Goal: Task Accomplishment & Management: Manage account settings

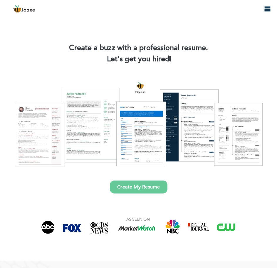
click at [269, 9] on icon "button" at bounding box center [267, 9] width 7 height 7
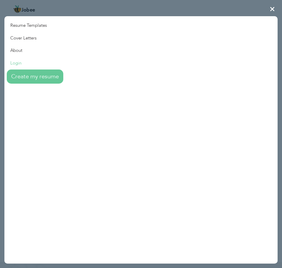
click at [21, 62] on link "Login" at bounding box center [33, 63] width 59 height 13
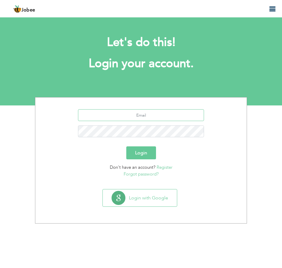
click at [161, 117] on input "text" at bounding box center [141, 115] width 126 height 12
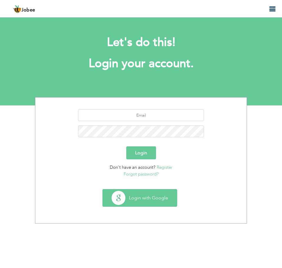
click at [168, 197] on button "Login with Google" at bounding box center [140, 197] width 74 height 17
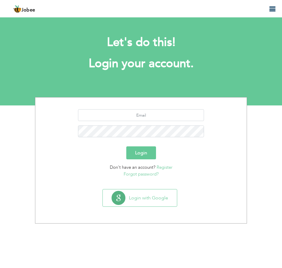
click at [145, 177] on p "Forgot password?" at bounding box center [141, 174] width 202 height 7
click at [150, 171] on link "Forgot password?" at bounding box center [141, 174] width 35 height 6
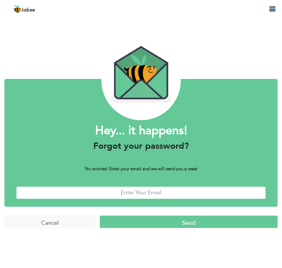
click at [116, 195] on input "text" at bounding box center [140, 192] width 249 height 13
type input "a"
click at [158, 192] on input "text" at bounding box center [140, 192] width 249 height 13
type input "nauman.tariq@outlook.com"
click at [154, 195] on input "nauman.tariq@outlook.com" at bounding box center [140, 192] width 249 height 13
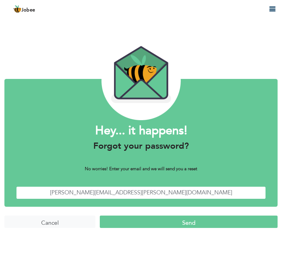
click at [154, 195] on input "nauman.tariq@outlook.com" at bounding box center [140, 192] width 249 height 13
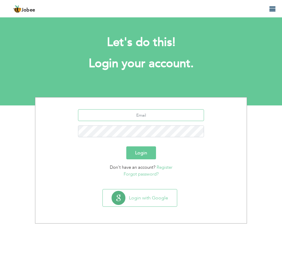
click at [153, 114] on input "text" at bounding box center [141, 115] width 126 height 12
paste input "[PERSON_NAME][EMAIL_ADDRESS][PERSON_NAME][DOMAIN_NAME]"
type input "[PERSON_NAME][EMAIL_ADDRESS][PERSON_NAME][DOMAIN_NAME]"
click at [146, 152] on button "Login" at bounding box center [141, 152] width 30 height 13
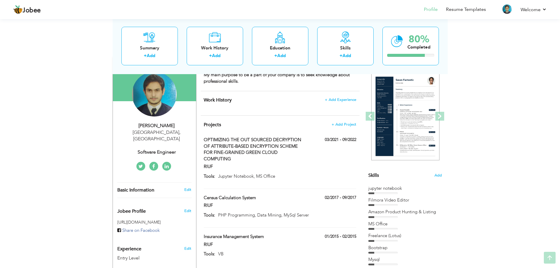
scroll to position [88, 0]
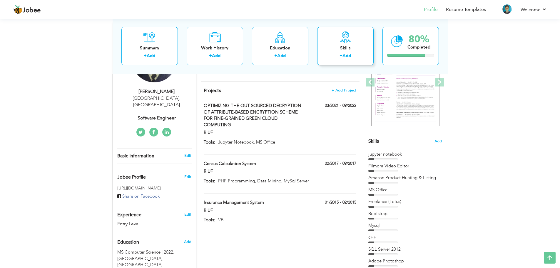
click at [282, 51] on div "Skills + Add" at bounding box center [345, 45] width 56 height 39
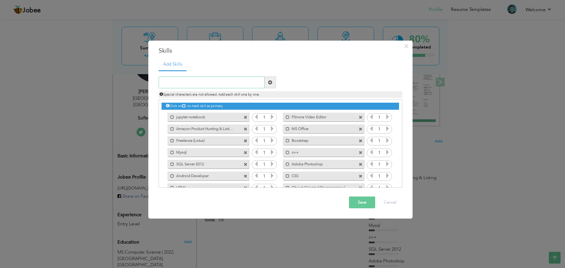
click at [198, 80] on input "text" at bounding box center [212, 82] width 106 height 12
click at [282, 202] on button "Cancel" at bounding box center [390, 203] width 24 height 12
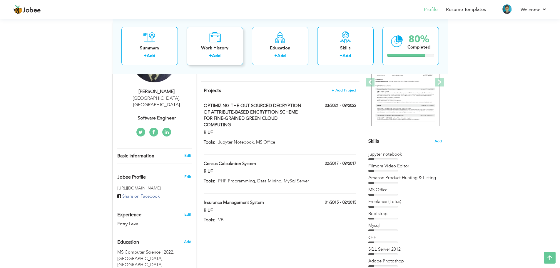
click at [223, 57] on div "+ Add" at bounding box center [215, 57] width 47 height 8
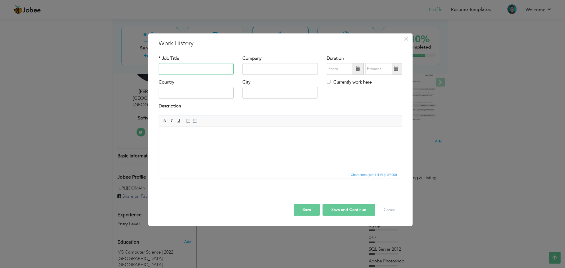
click at [167, 72] on input "text" at bounding box center [196, 69] width 75 height 12
drag, startPoint x: 435, startPoint y: 179, endPoint x: 303, endPoint y: 149, distance: 135.1
click at [282, 39] on span "×" at bounding box center [406, 39] width 5 height 11
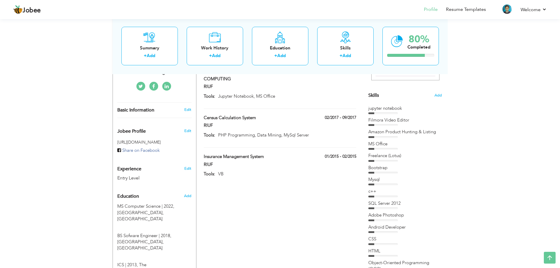
scroll to position [147, 0]
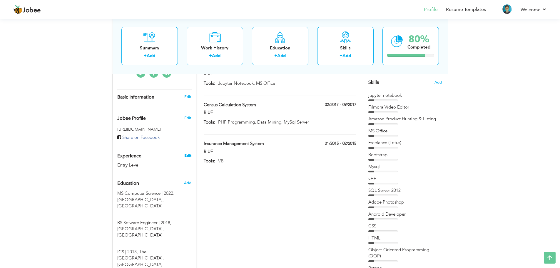
click at [189, 153] on link "Edit" at bounding box center [187, 155] width 7 height 5
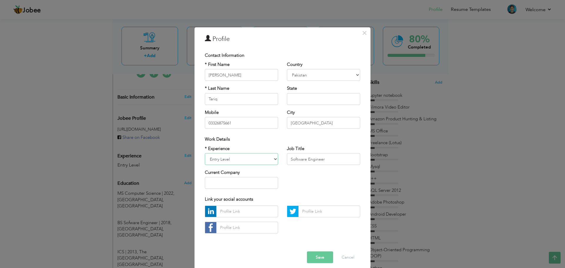
click at [257, 164] on select "Entry Level Less than 1 Year 1 Year 2 Years 3 Years 4 Years 5 Years 6 Years 7 Y…" at bounding box center [241, 159] width 73 height 12
click at [282, 174] on div "* Experience Entry Level Less than 1 Year 1 Year 2 Years 3 Years 4 Years 5 Year…" at bounding box center [282, 169] width 164 height 48
click at [264, 184] on input "text" at bounding box center [241, 183] width 73 height 12
click at [282, 256] on button "Cancel" at bounding box center [348, 257] width 24 height 12
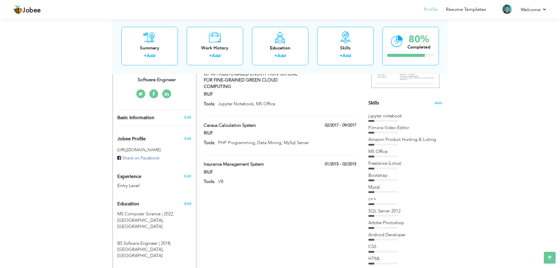
scroll to position [0, 0]
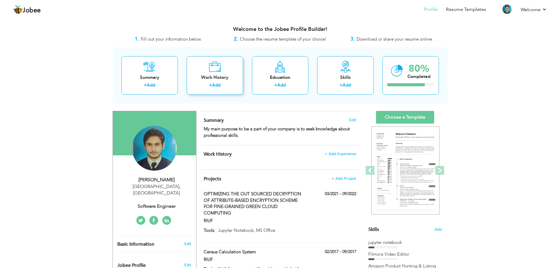
click at [222, 84] on div "+ Add" at bounding box center [215, 86] width 47 height 8
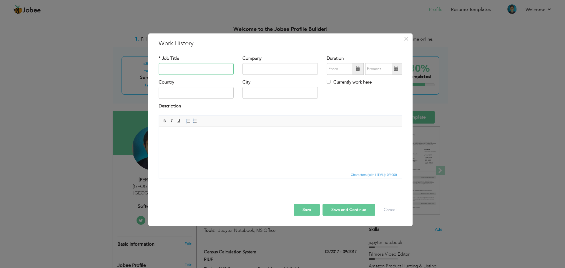
click at [215, 68] on input "text" at bounding box center [196, 69] width 75 height 12
click at [282, 40] on button "×" at bounding box center [406, 38] width 9 height 9
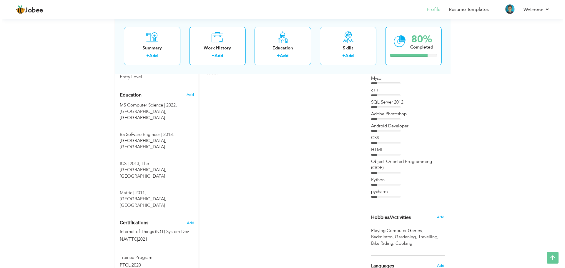
scroll to position [265, 0]
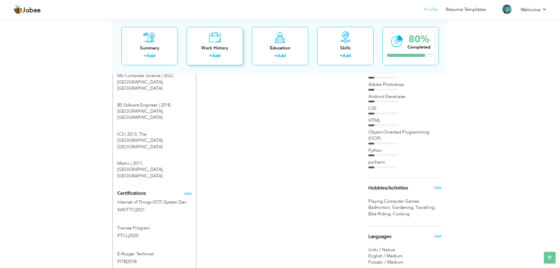
click at [222, 54] on div "+ Add" at bounding box center [215, 57] width 47 height 8
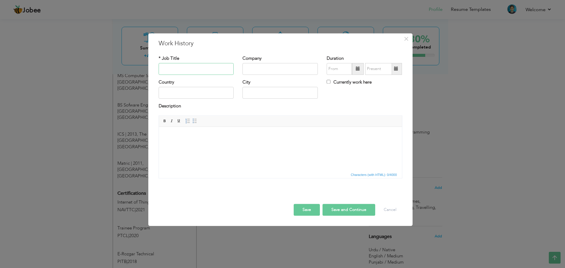
click at [219, 70] on input "text" at bounding box center [196, 69] width 75 height 12
type input "Senior Claims Assistant"
click at [260, 66] on input "text" at bounding box center [279, 69] width 75 height 12
click at [258, 65] on input "text" at bounding box center [279, 69] width 75 height 12
click at [276, 69] on input "text" at bounding box center [279, 69] width 75 height 12
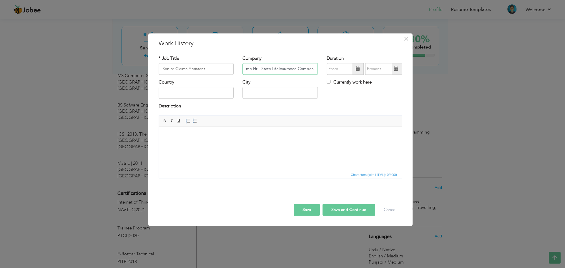
scroll to position [0, 6]
click at [277, 69] on input "Prime Hr - State LifeInsurance Company" at bounding box center [279, 69] width 75 height 12
click at [314, 70] on input "Prime Hr - State Life Insurance Company" at bounding box center [279, 69] width 75 height 12
click at [312, 71] on input "Prime Hr - State Life Insurance Company" at bounding box center [279, 69] width 75 height 12
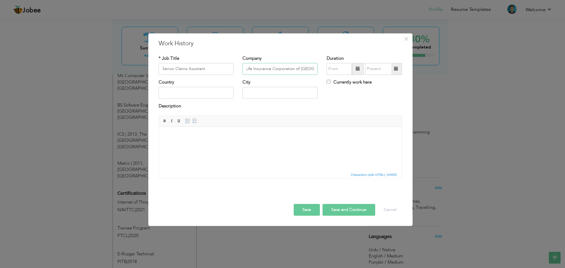
type input "Prime Hr - State Life Insurance Corporation of [GEOGRAPHIC_DATA]"
type input "08/2025"
click at [341, 66] on input "08/2025" at bounding box center [339, 69] width 25 height 12
click at [398, 82] on span at bounding box center [400, 81] width 4 height 4
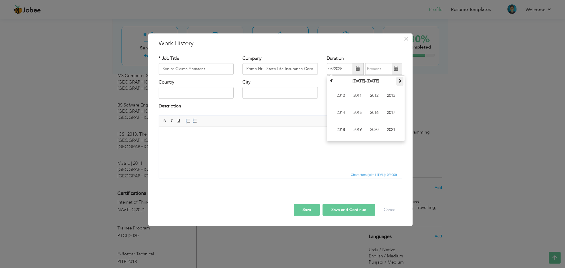
click at [398, 82] on span at bounding box center [400, 81] width 4 height 4
click at [386, 98] on span "2023" at bounding box center [391, 96] width 16 height 16
click at [359, 109] on span "Jun" at bounding box center [358, 113] width 16 height 16
type input "06/2023"
click at [330, 79] on label "Currently work here" at bounding box center [349, 82] width 45 height 6
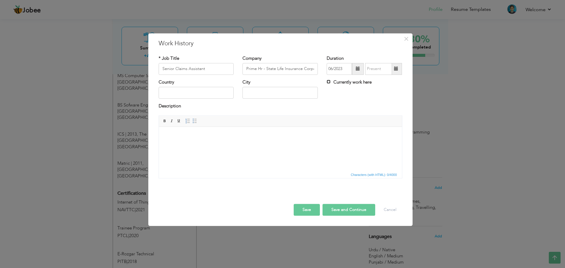
click at [330, 80] on input "Currently work here" at bounding box center [329, 82] width 4 height 4
checkbox input "true"
click at [198, 90] on input "text" at bounding box center [196, 93] width 75 height 12
type input "[GEOGRAPHIC_DATA]"
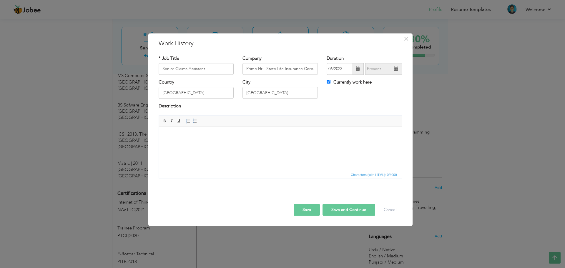
click at [187, 144] on html at bounding box center [280, 136] width 243 height 18
click at [208, 130] on html at bounding box center [280, 136] width 243 height 18
click at [345, 209] on button "Save and Continue" at bounding box center [348, 210] width 53 height 12
checkbox input "false"
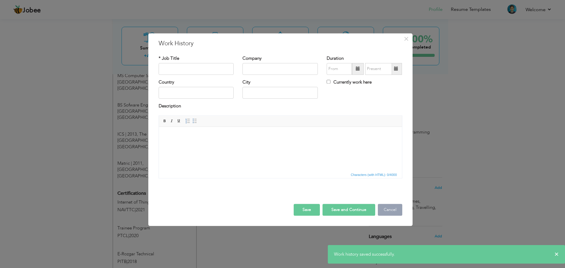
click at [384, 211] on button "Cancel" at bounding box center [390, 210] width 24 height 12
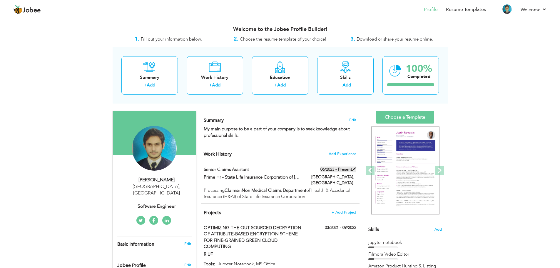
click at [354, 168] on span at bounding box center [354, 169] width 4 height 4
type input "Senior Claims Assistant"
type input "Prime Hr - State Life Insurance Corporation of [GEOGRAPHIC_DATA]"
type input "06/2023"
type input "[GEOGRAPHIC_DATA]"
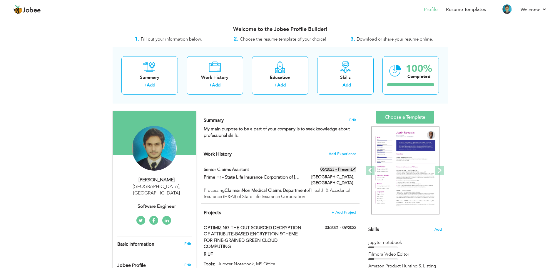
type input "[GEOGRAPHIC_DATA]"
checkbox input "true"
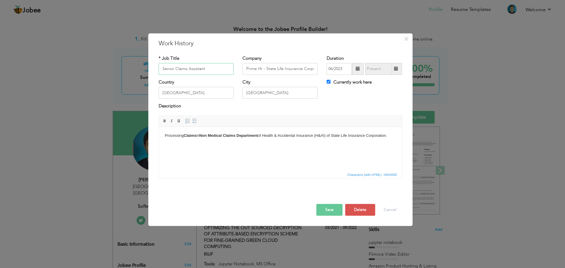
drag, startPoint x: 212, startPoint y: 65, endPoint x: 133, endPoint y: 71, distance: 79.1
click at [135, 71] on div "× Work History * Job Title Senior Claims Assistant Company Prime Hr - State Lif…" at bounding box center [282, 134] width 565 height 268
paste input "Office"
type input "Senior Office Assistant"
click at [339, 211] on button "Save" at bounding box center [329, 210] width 26 height 12
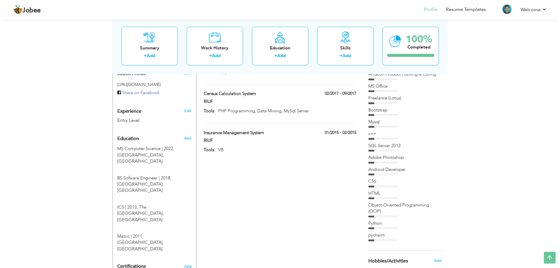
scroll to position [88, 0]
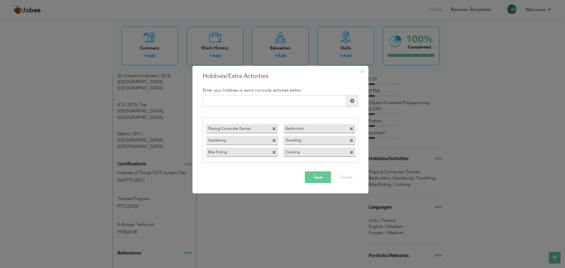
click at [238, 102] on input "text" at bounding box center [275, 101] width 144 height 12
type input "Computer Games"
click at [350, 102] on span at bounding box center [352, 101] width 4 height 4
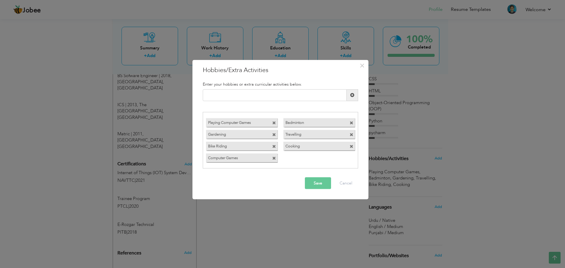
drag, startPoint x: 246, startPoint y: 159, endPoint x: 242, endPoint y: 136, distance: 23.6
click at [242, 136] on div "Playing Computer Games Badminton Gardening" at bounding box center [280, 140] width 155 height 47
drag, startPoint x: 232, startPoint y: 158, endPoint x: 242, endPoint y: 133, distance: 26.6
click at [242, 133] on div "Playing Computer Games Badminton Gardening" at bounding box center [280, 140] width 155 height 47
click at [274, 123] on span at bounding box center [274, 123] width 4 height 4
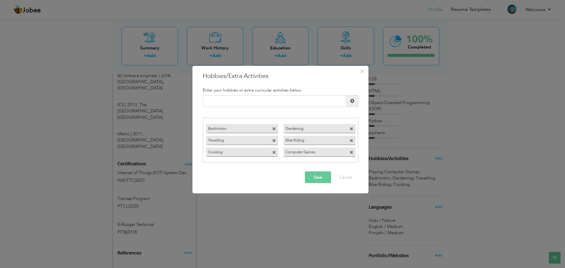
click at [324, 177] on button "Save" at bounding box center [318, 178] width 26 height 12
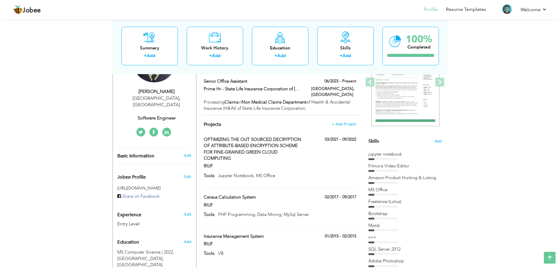
scroll to position [29, 0]
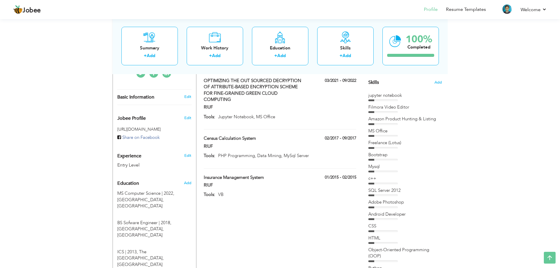
scroll to position [317, 0]
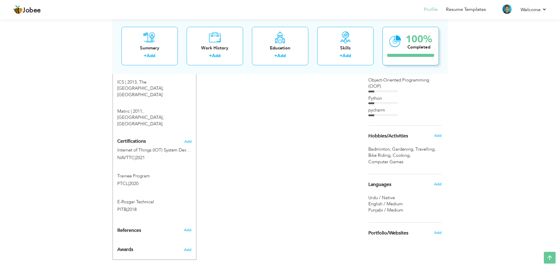
click at [405, 49] on div "100% Completed" at bounding box center [411, 45] width 56 height 39
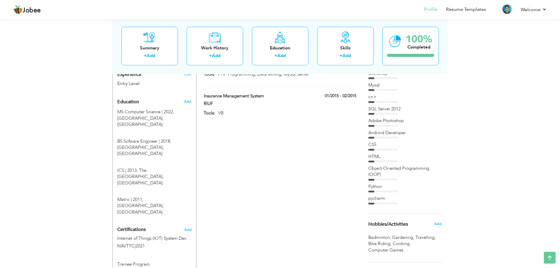
scroll to position [170, 0]
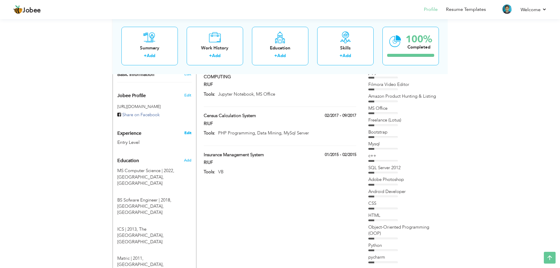
click at [191, 130] on link "Edit" at bounding box center [187, 132] width 7 height 5
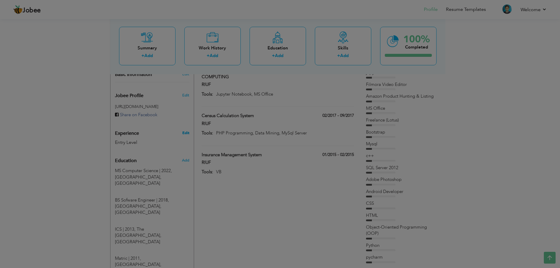
type input "[PERSON_NAME]"
type input "Tariq"
type input "03326875661"
select select "number:166"
type input "[GEOGRAPHIC_DATA]"
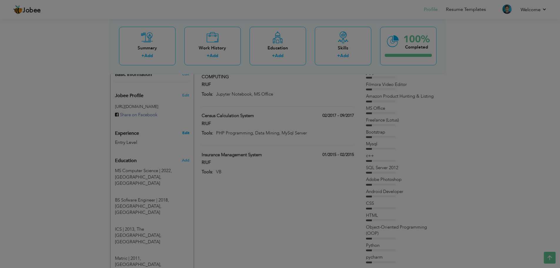
select select "number:1"
type input "Software Engineer"
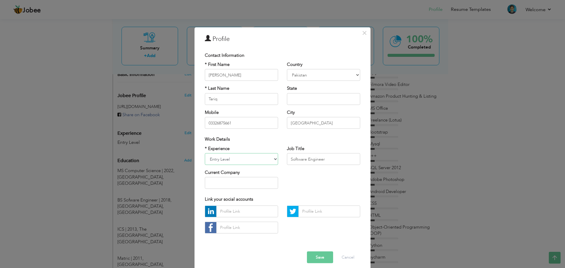
click at [270, 157] on select "Entry Level Less than 1 Year 1 Year 2 Years 3 Years 4 Years 5 Years 6 Years 7 Y…" at bounding box center [241, 159] width 73 height 12
click at [200, 192] on div "* Experience Entry Level Less than 1 Year 1 Year 2 Years 3 Years 4 Years 5 Year…" at bounding box center [241, 169] width 82 height 48
click at [307, 100] on input "text" at bounding box center [323, 99] width 73 height 12
type input "[GEOGRAPHIC_DATA]"
click at [256, 184] on input "text" at bounding box center [241, 183] width 73 height 12
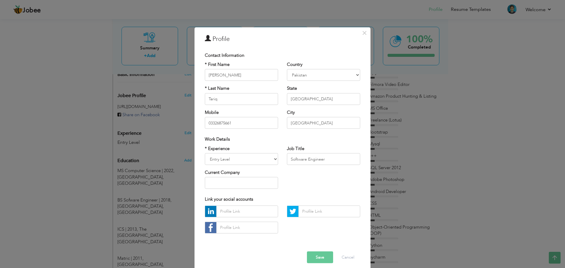
click at [321, 260] on button "Save" at bounding box center [320, 257] width 26 height 12
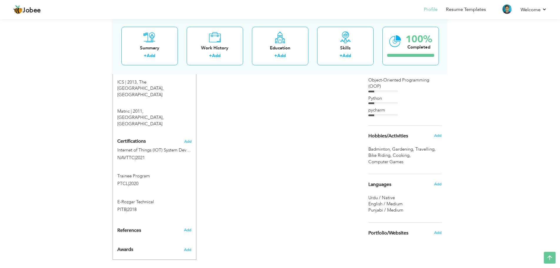
scroll to position [324, 0]
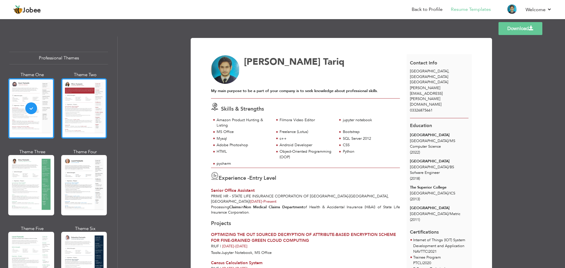
click at [84, 111] on div at bounding box center [84, 108] width 46 height 60
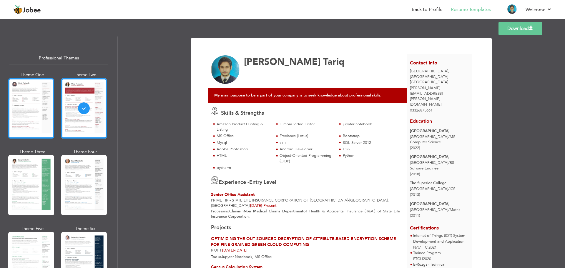
click at [28, 119] on div at bounding box center [31, 108] width 46 height 60
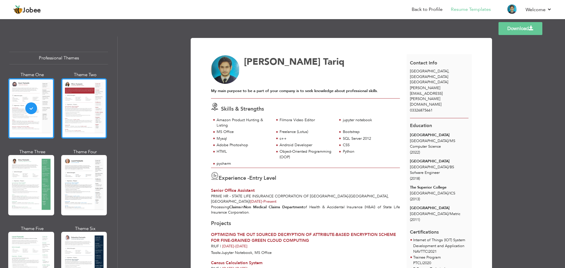
click at [88, 124] on div at bounding box center [84, 108] width 46 height 60
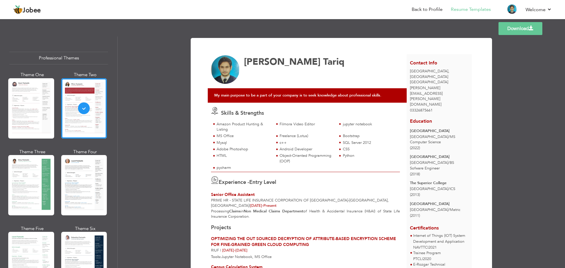
click at [40, 108] on div at bounding box center [31, 108] width 46 height 60
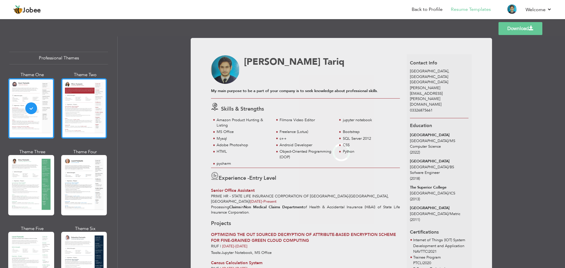
click at [76, 116] on div at bounding box center [84, 108] width 46 height 60
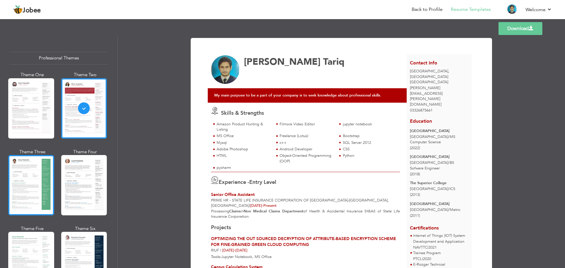
click at [36, 177] on div at bounding box center [31, 185] width 46 height 60
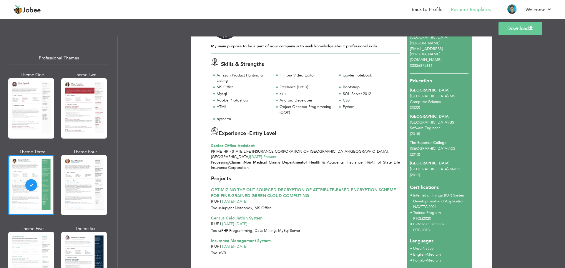
scroll to position [90, 0]
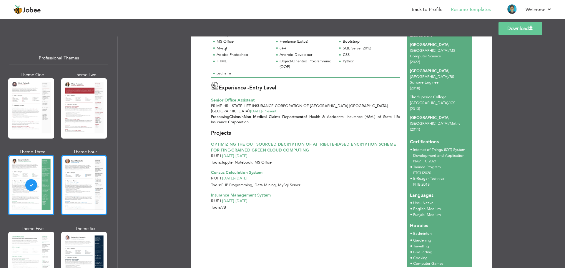
click at [94, 195] on div at bounding box center [84, 185] width 46 height 60
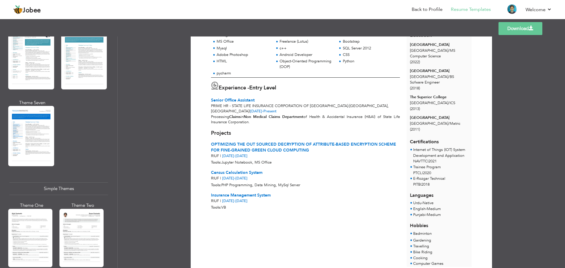
scroll to position [968, 0]
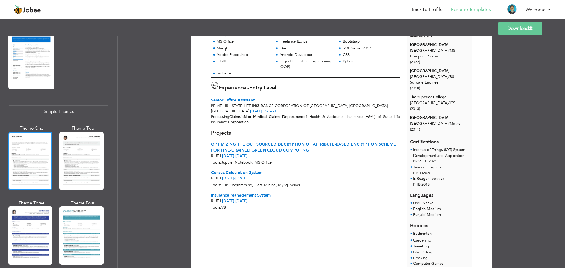
click at [38, 164] on div at bounding box center [30, 161] width 44 height 58
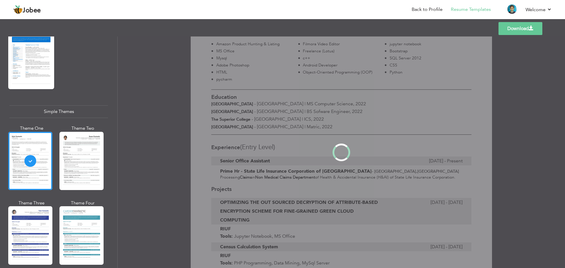
scroll to position [0, 0]
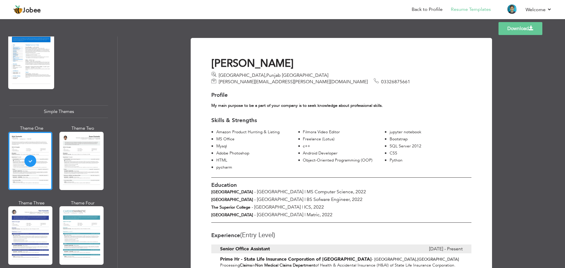
click at [87, 164] on div at bounding box center [81, 161] width 44 height 58
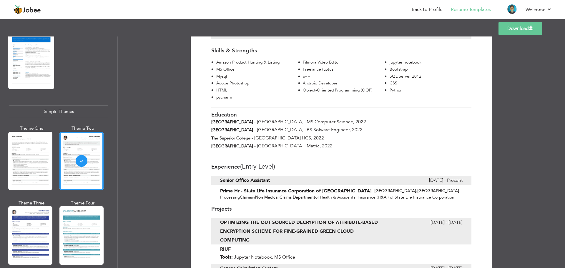
scroll to position [147, 0]
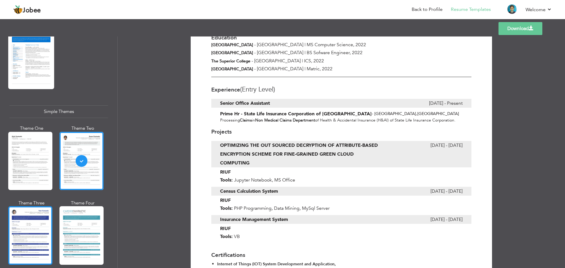
click at [42, 216] on div at bounding box center [30, 235] width 44 height 58
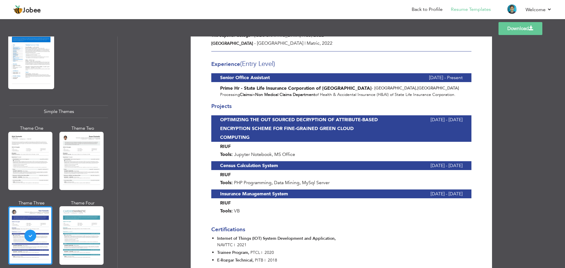
scroll to position [177, 0]
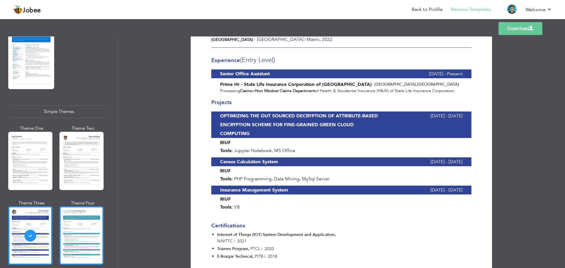
click at [71, 219] on div at bounding box center [81, 235] width 44 height 58
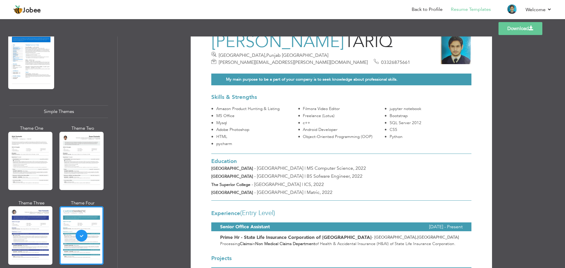
scroll to position [0, 0]
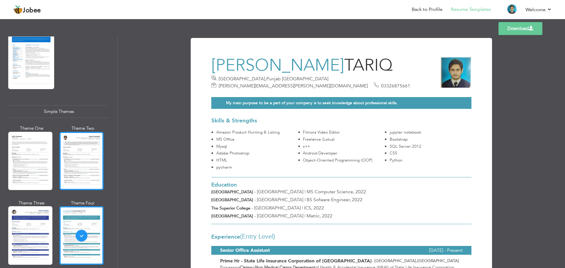
click at [87, 154] on div at bounding box center [81, 161] width 44 height 58
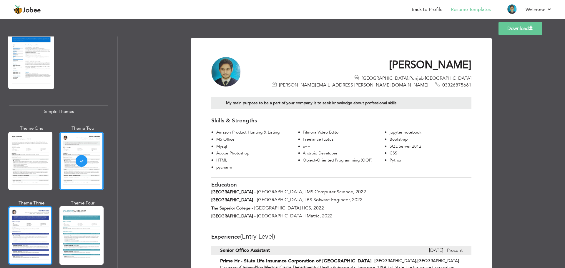
click at [46, 219] on div at bounding box center [30, 235] width 44 height 58
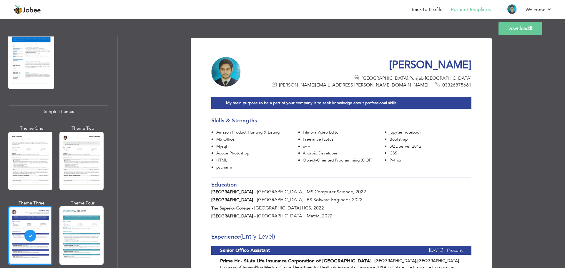
drag, startPoint x: 72, startPoint y: 212, endPoint x: 65, endPoint y: 195, distance: 18.1
click at [72, 212] on div at bounding box center [81, 235] width 44 height 58
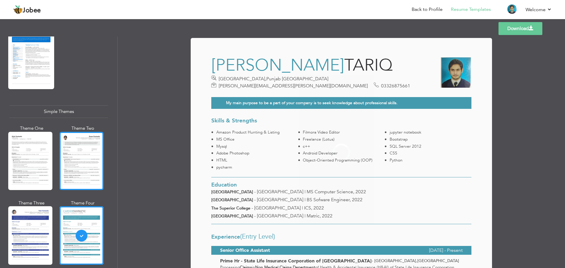
click at [74, 160] on div at bounding box center [81, 161] width 44 height 58
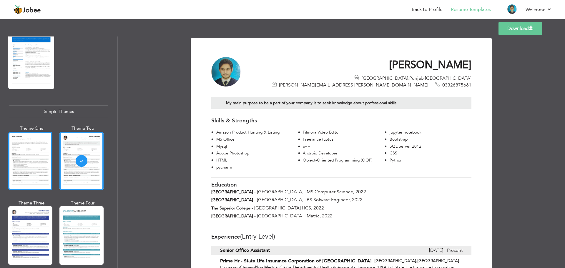
click at [49, 162] on div at bounding box center [30, 161] width 44 height 58
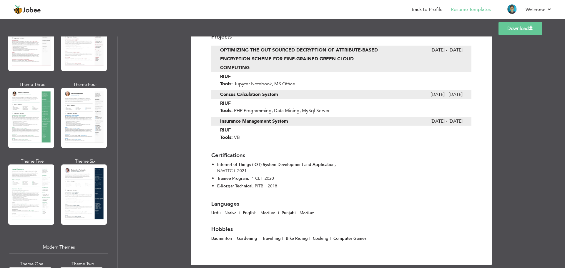
scroll to position [26, 0]
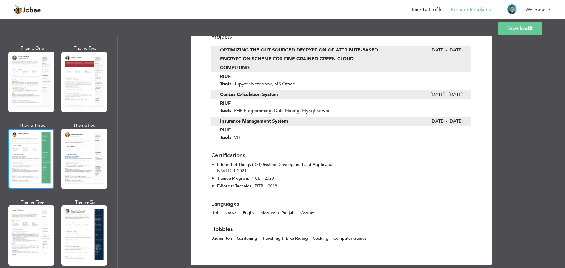
click at [29, 177] on div at bounding box center [31, 159] width 46 height 60
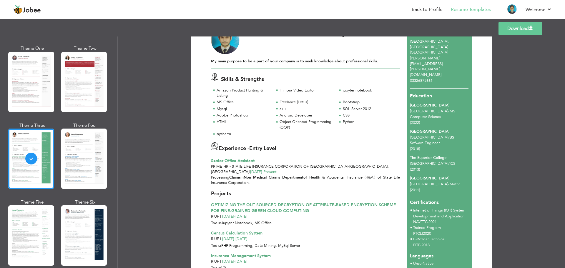
scroll to position [0, 0]
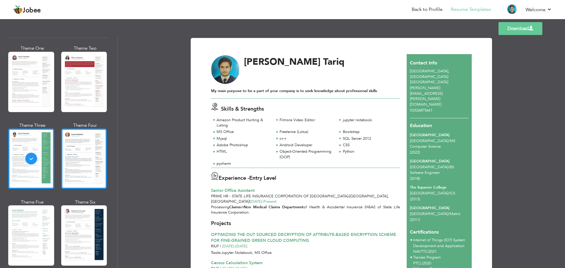
click at [70, 168] on div at bounding box center [84, 159] width 46 height 60
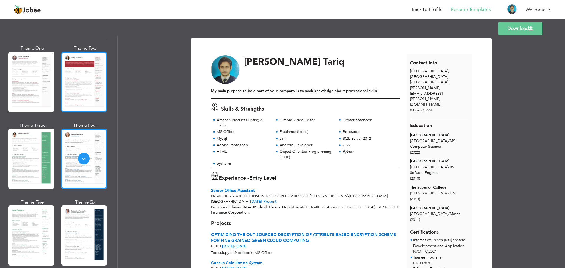
click at [84, 98] on div at bounding box center [84, 82] width 46 height 60
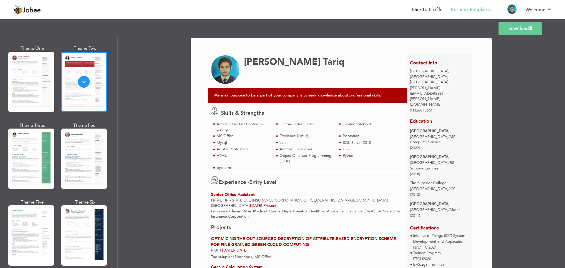
click at [22, 94] on div at bounding box center [31, 82] width 46 height 60
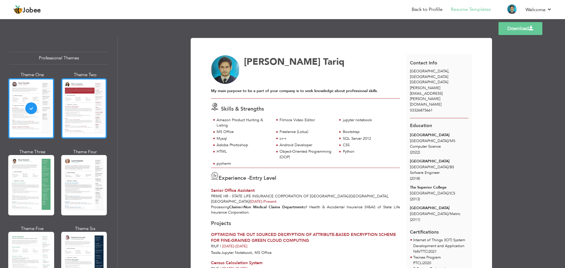
click at [74, 121] on div at bounding box center [84, 108] width 46 height 60
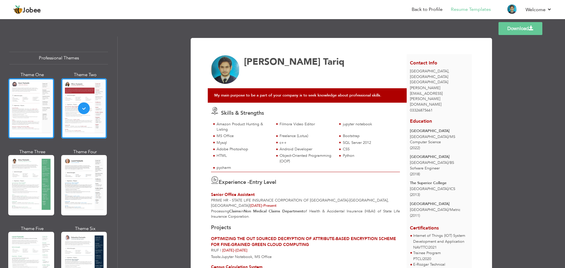
click at [21, 89] on div at bounding box center [31, 108] width 46 height 60
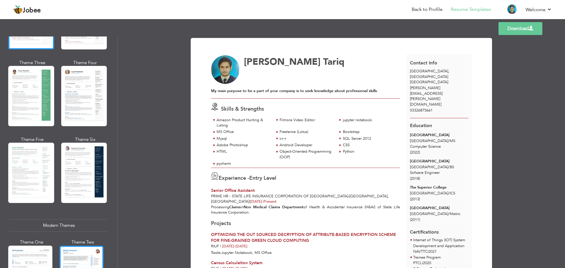
scroll to position [177, 0]
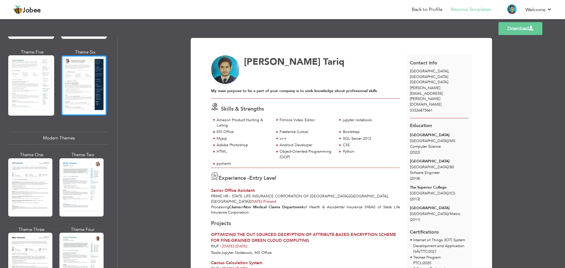
click at [79, 103] on div at bounding box center [84, 85] width 46 height 60
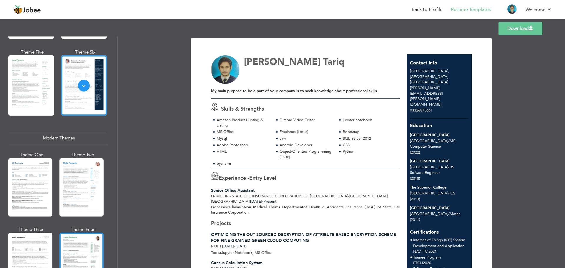
click at [89, 240] on div at bounding box center [81, 262] width 44 height 58
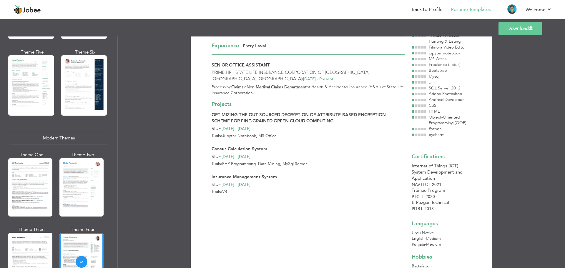
scroll to position [189, 0]
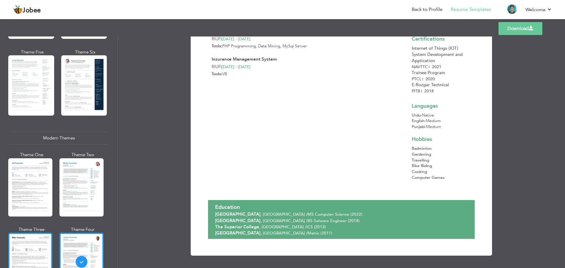
click at [21, 244] on div at bounding box center [30, 262] width 44 height 58
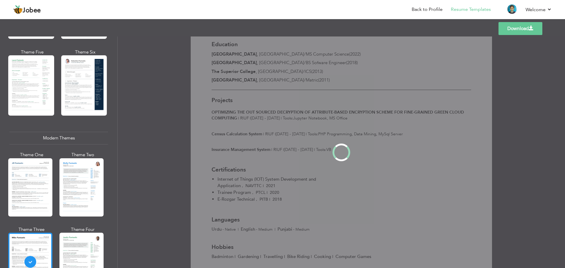
scroll to position [0, 0]
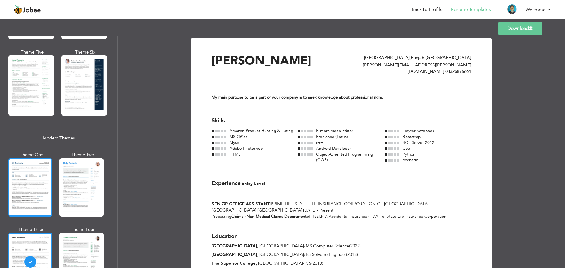
click at [24, 195] on div at bounding box center [30, 187] width 44 height 58
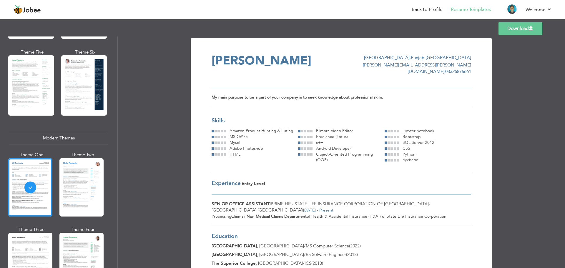
click at [89, 192] on div at bounding box center [81, 187] width 44 height 58
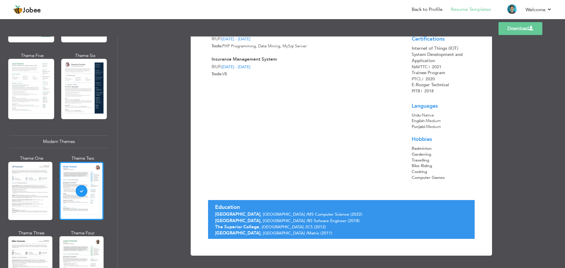
scroll to position [235, 0]
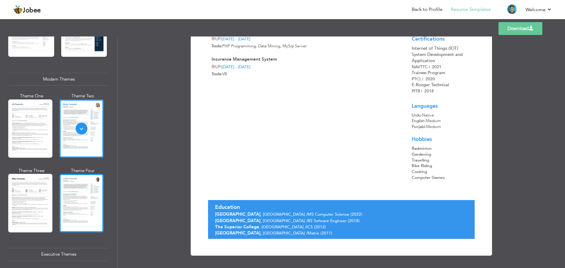
click at [85, 194] on div at bounding box center [81, 203] width 44 height 58
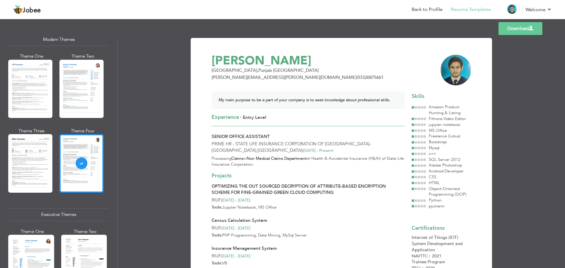
scroll to position [324, 0]
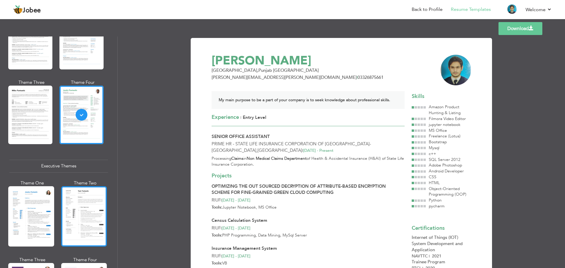
click at [73, 220] on div at bounding box center [84, 216] width 46 height 60
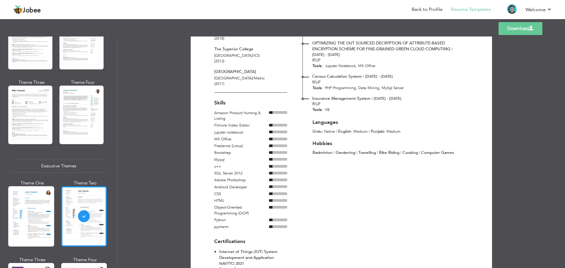
scroll to position [104, 0]
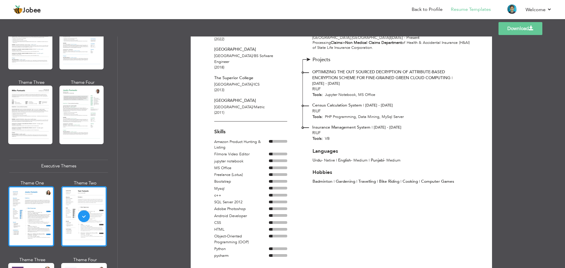
click at [37, 218] on div at bounding box center [31, 216] width 46 height 60
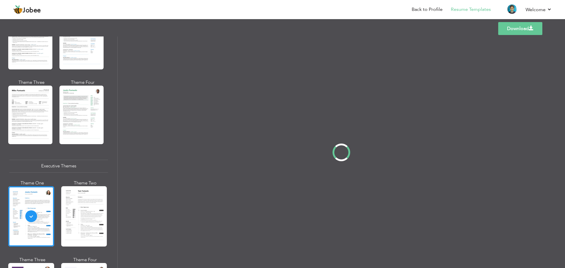
scroll to position [0, 0]
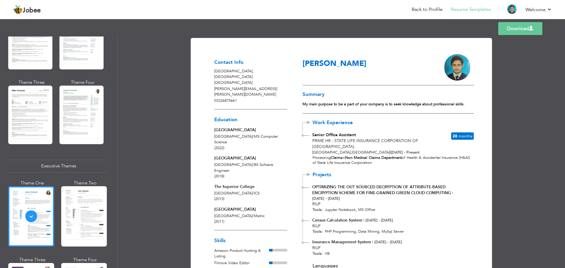
click at [460, 137] on span "Months" at bounding box center [465, 136] width 14 height 6
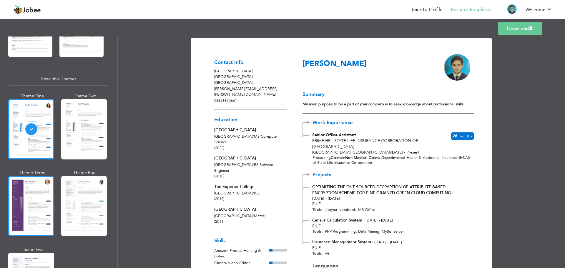
scroll to position [412, 0]
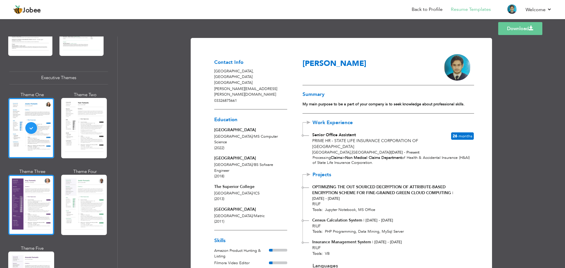
click at [48, 186] on div at bounding box center [31, 205] width 46 height 60
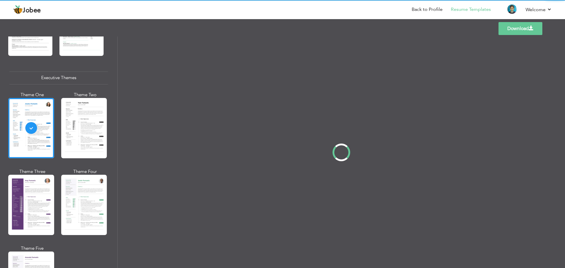
scroll to position [412, 0]
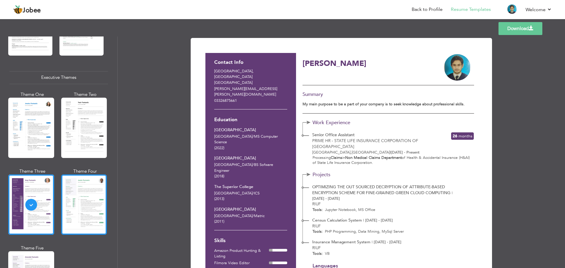
click at [89, 205] on div at bounding box center [84, 204] width 46 height 60
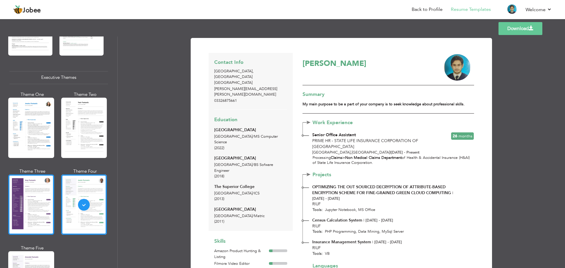
click at [33, 201] on div at bounding box center [31, 204] width 46 height 60
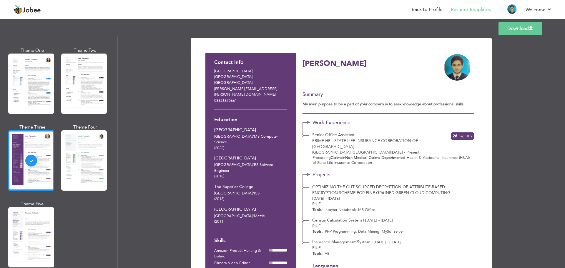
scroll to position [530, 0]
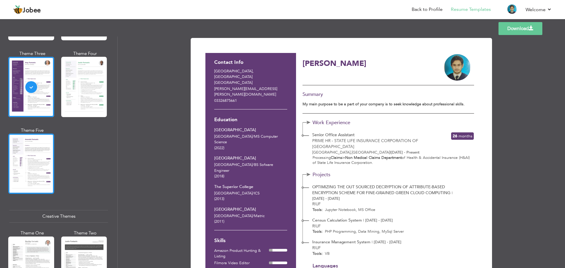
click at [47, 181] on div at bounding box center [31, 164] width 46 height 60
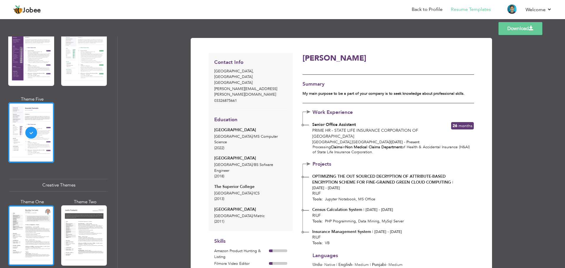
scroll to position [589, 0]
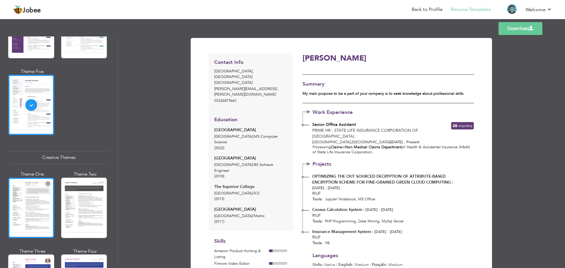
click at [39, 209] on div at bounding box center [31, 208] width 46 height 60
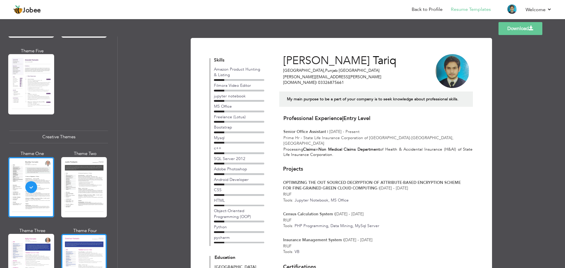
scroll to position [618, 0]
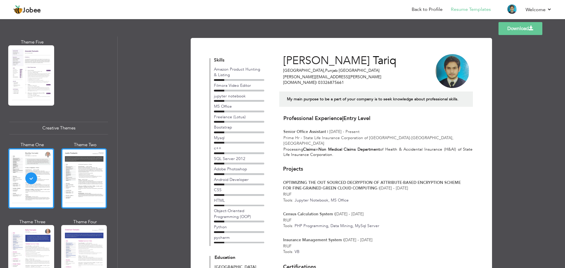
click at [72, 166] on div at bounding box center [84, 178] width 46 height 60
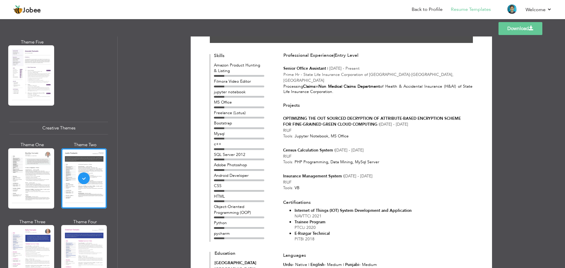
scroll to position [589, 0]
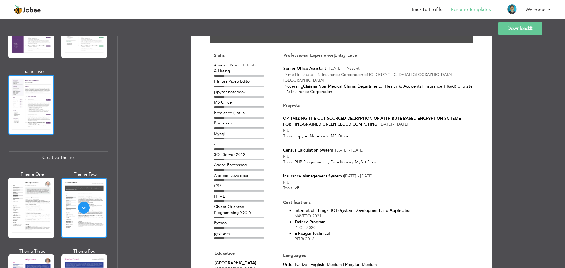
click at [47, 113] on div at bounding box center [31, 105] width 46 height 60
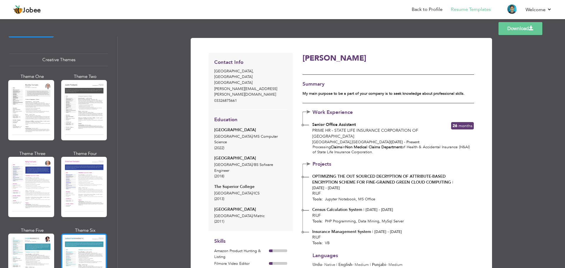
scroll to position [706, 0]
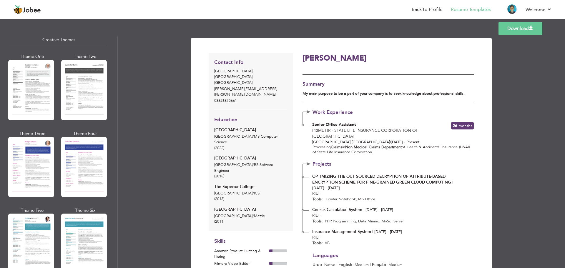
click at [54, 236] on div "Theme One Theme Two Theme Three Theme Four" at bounding box center [58, 207] width 99 height 307
click at [45, 234] on div at bounding box center [31, 244] width 46 height 60
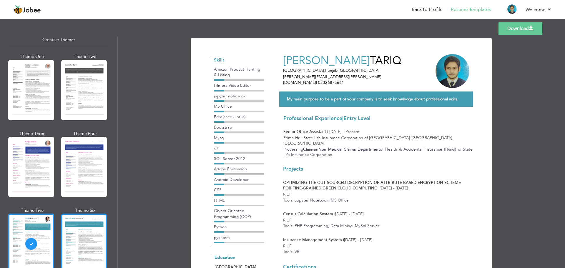
click at [69, 232] on div at bounding box center [84, 244] width 46 height 60
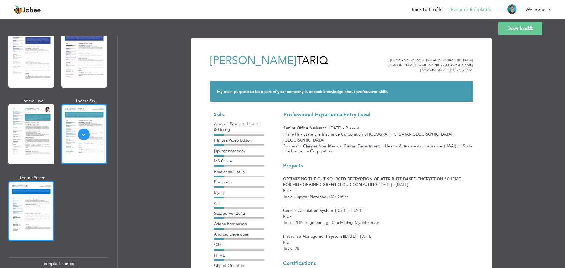
scroll to position [824, 0]
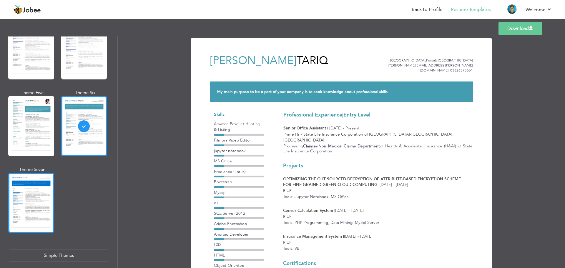
click at [31, 191] on div at bounding box center [31, 203] width 46 height 60
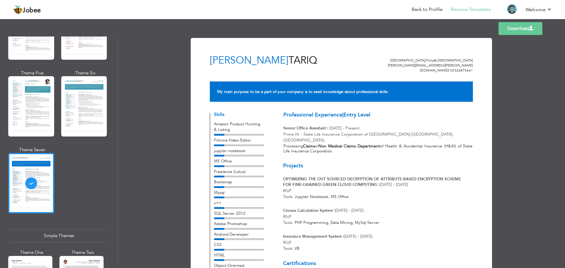
scroll to position [883, 0]
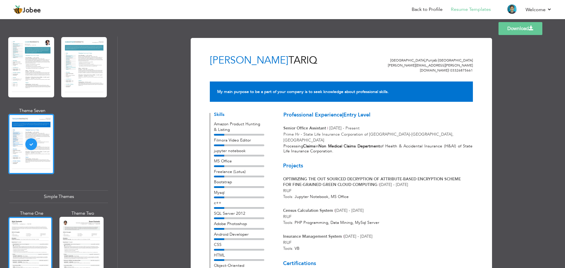
click at [39, 217] on div at bounding box center [30, 246] width 44 height 58
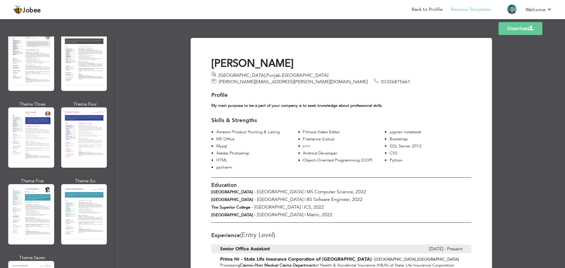
scroll to position [912, 0]
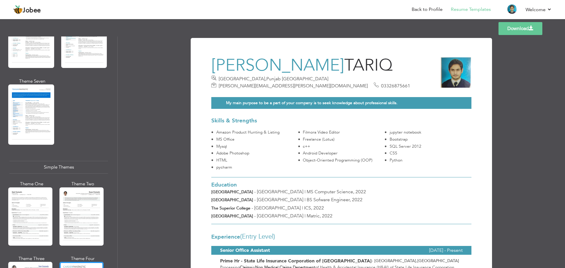
click at [77, 213] on div at bounding box center [81, 216] width 44 height 58
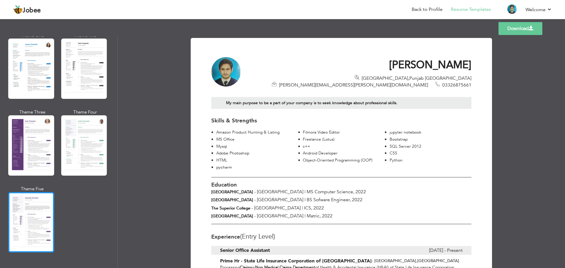
scroll to position [471, 0]
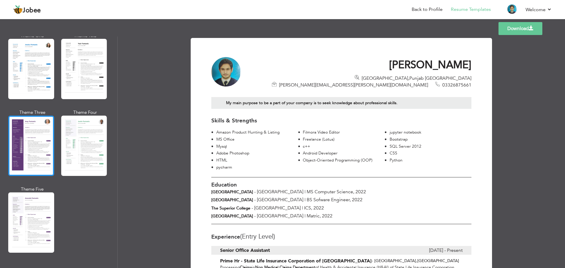
click at [25, 131] on div at bounding box center [31, 146] width 46 height 60
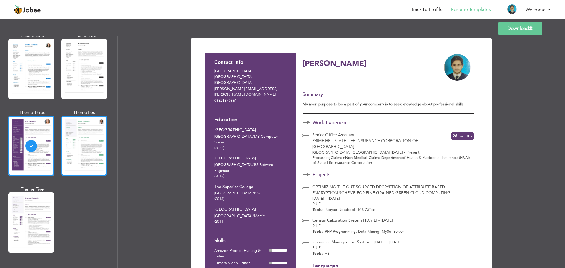
click at [79, 139] on div at bounding box center [84, 146] width 46 height 60
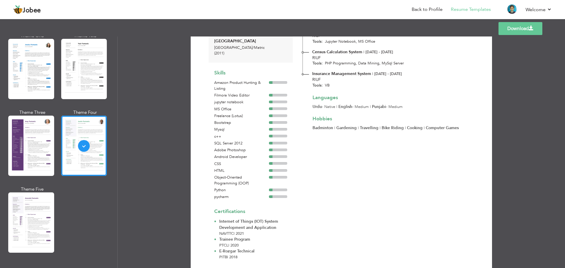
scroll to position [0, 0]
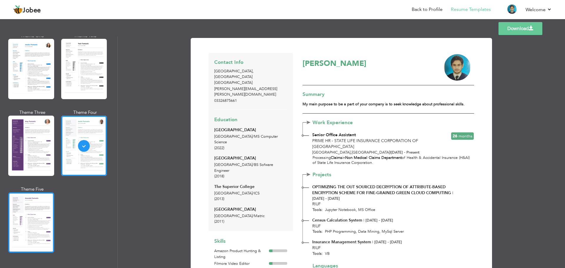
click at [50, 206] on div at bounding box center [31, 222] width 46 height 60
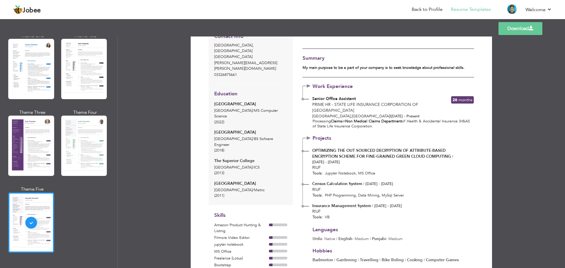
scroll to position [21, 0]
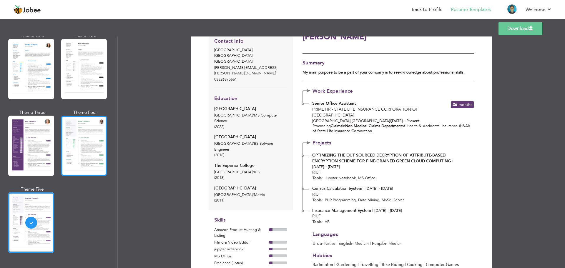
click at [72, 154] on div at bounding box center [84, 146] width 46 height 60
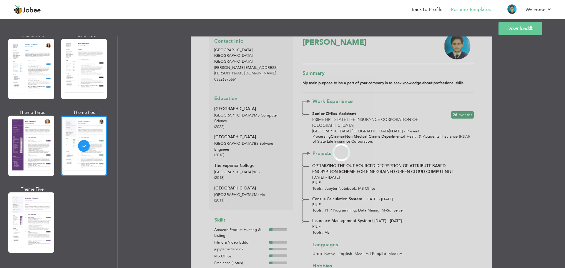
scroll to position [0, 0]
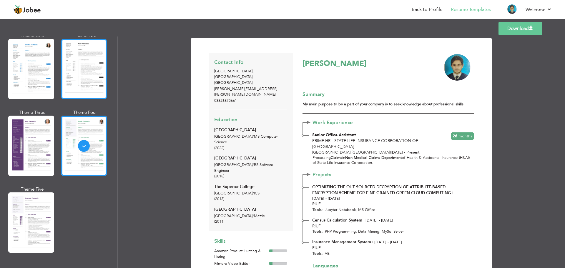
click at [79, 93] on div at bounding box center [84, 69] width 46 height 60
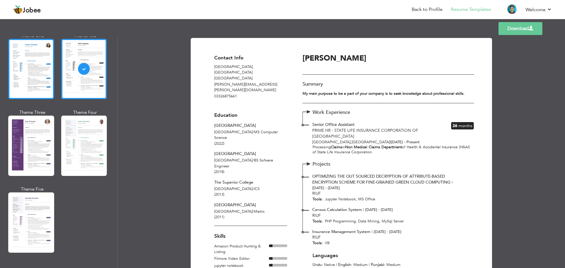
click at [50, 70] on div at bounding box center [31, 69] width 46 height 60
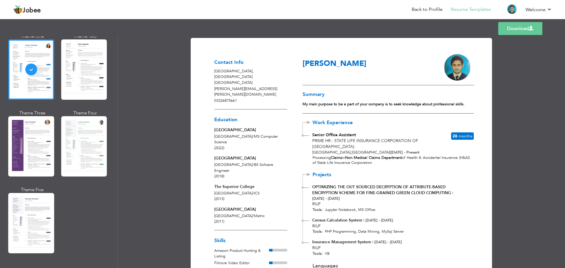
click at [518, 29] on link "Download" at bounding box center [520, 28] width 44 height 13
click at [455, 65] on div at bounding box center [447, 67] width 26 height 26
click at [429, 12] on link "Back to Profile" at bounding box center [427, 9] width 31 height 7
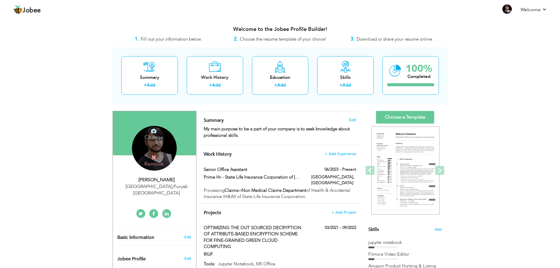
click at [157, 137] on h4 "Change" at bounding box center [154, 134] width 42 height 14
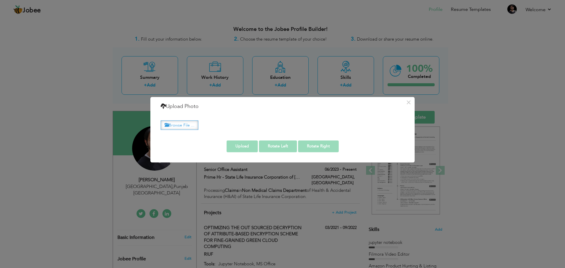
click at [177, 124] on label "Browse File ..." at bounding box center [180, 125] width 38 height 9
click at [0, 0] on input "Browse File ..." at bounding box center [0, 0] width 0 height 0
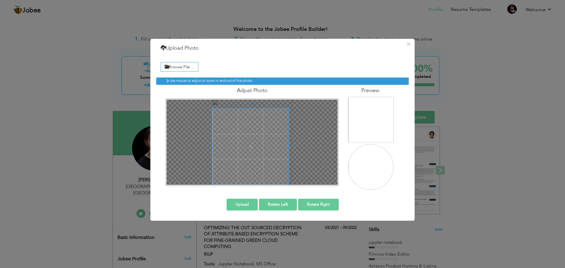
click at [165, 208] on div "× Upload Photo Browse File ... Adjust Photo Preview Upload Rotate Left" at bounding box center [282, 130] width 264 height 182
click at [303, 76] on div "Use mouse to adjust or zoom in and out of the photo. Adjust Photo" at bounding box center [282, 131] width 252 height 117
click at [264, 115] on span at bounding box center [251, 138] width 79 height 79
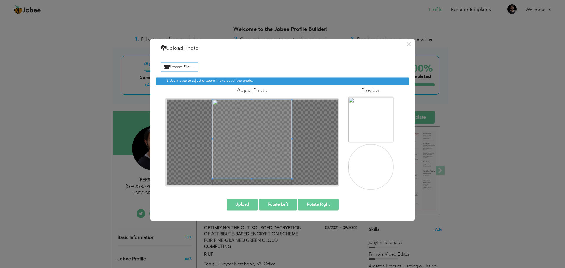
click at [249, 206] on button "Upload" at bounding box center [242, 205] width 31 height 12
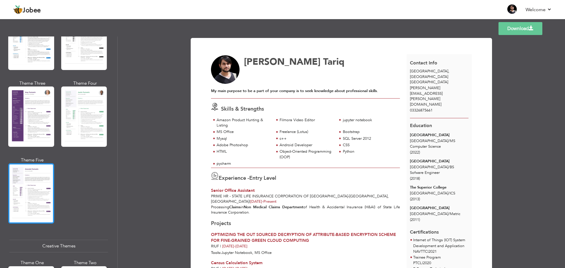
scroll to position [412, 0]
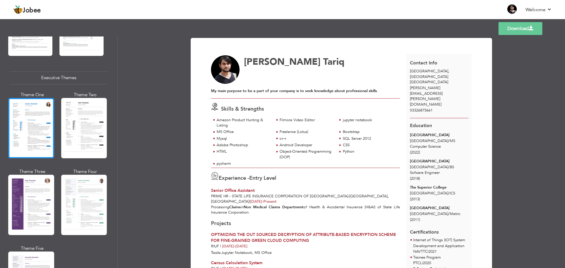
click at [31, 124] on div at bounding box center [31, 128] width 46 height 60
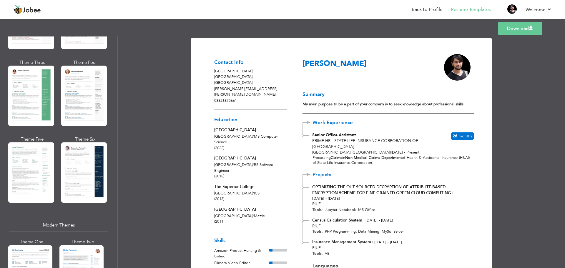
scroll to position [88, 0]
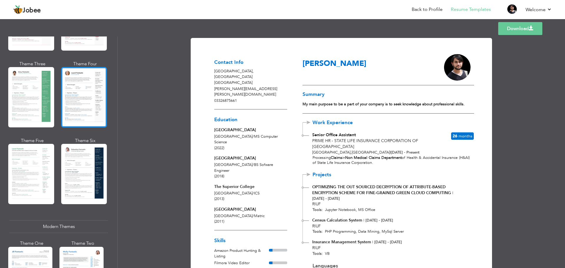
click at [68, 96] on div at bounding box center [84, 97] width 46 height 60
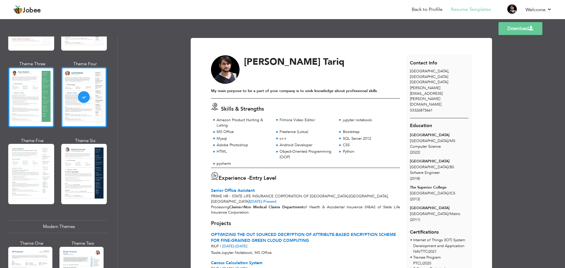
click at [24, 89] on div at bounding box center [31, 97] width 46 height 60
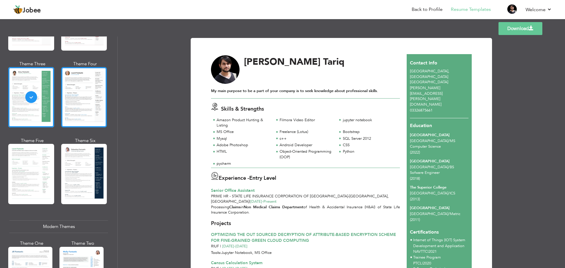
click at [80, 98] on div at bounding box center [84, 97] width 46 height 60
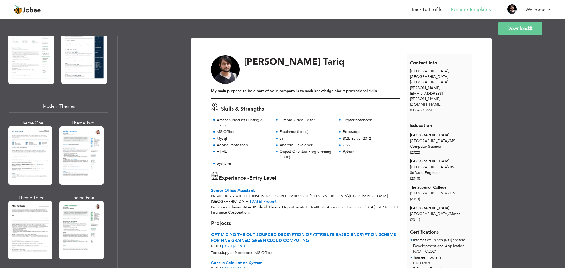
scroll to position [353, 0]
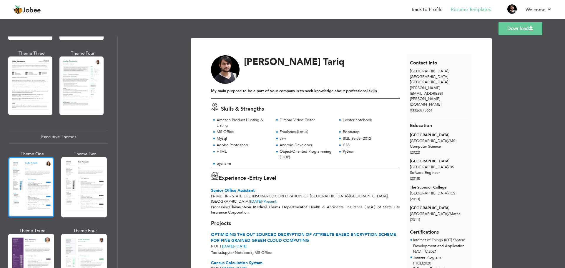
click at [46, 173] on div at bounding box center [31, 187] width 46 height 60
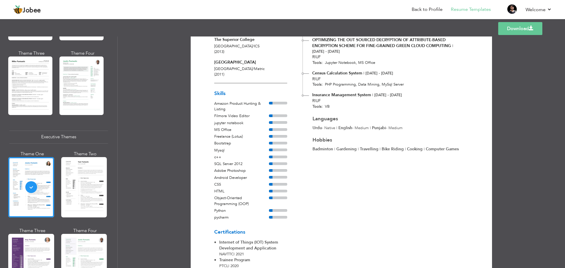
scroll to position [0, 0]
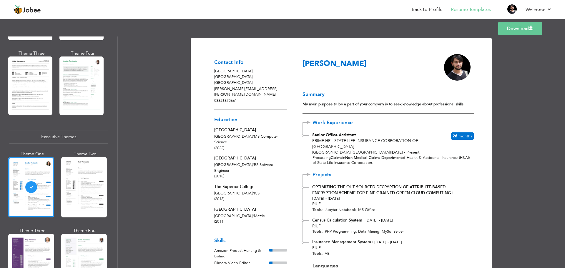
click at [507, 31] on link "Download" at bounding box center [520, 28] width 44 height 13
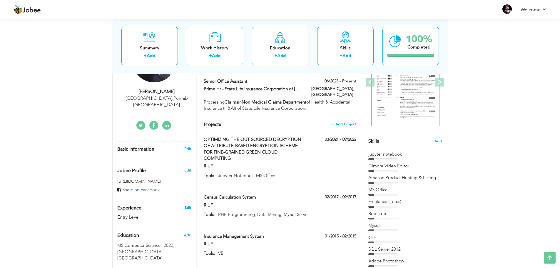
click at [187, 205] on link "Edit" at bounding box center [187, 207] width 7 height 5
type input "[PERSON_NAME]"
type input "Tariq"
type input "03326875661"
select select "number:166"
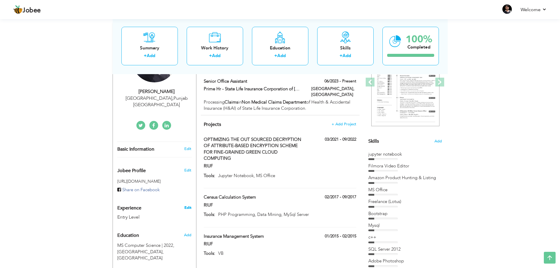
type input "[GEOGRAPHIC_DATA]"
select select "number:1"
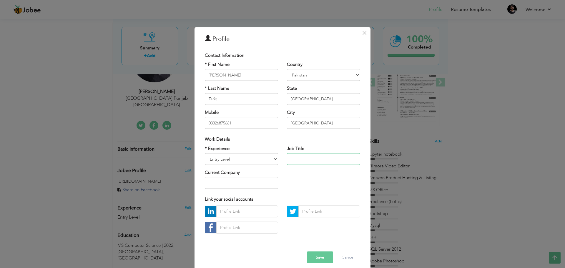
click at [316, 157] on input "text" at bounding box center [323, 159] width 73 height 12
paste input "Nauman Tariq CV"
drag, startPoint x: 329, startPoint y: 158, endPoint x: 247, endPoint y: 162, distance: 82.2
click at [247, 162] on div "* Experience Entry Level Less than 1 Year 1 Year 2 Years 3 Years 4 Years 5 Year…" at bounding box center [282, 169] width 164 height 48
type input "Software Engineer"
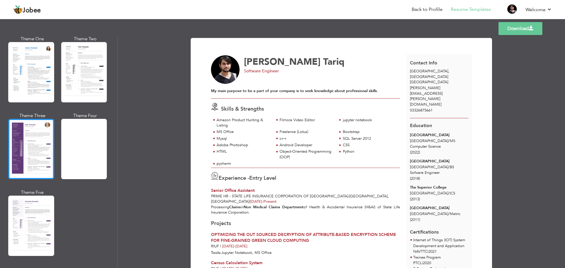
scroll to position [438, 0]
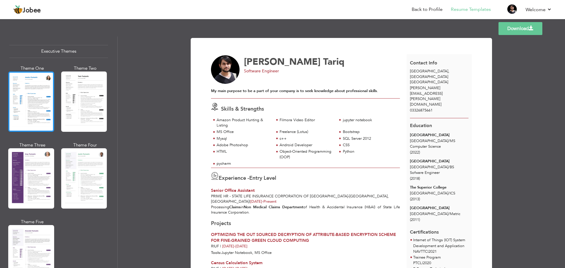
click at [19, 111] on div at bounding box center [31, 101] width 46 height 60
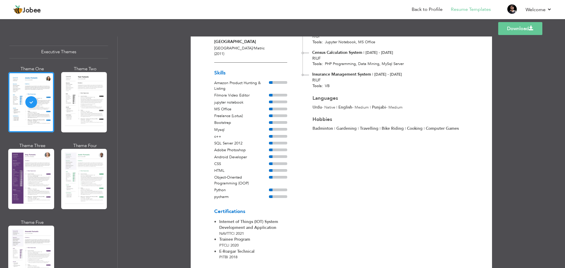
scroll to position [0, 0]
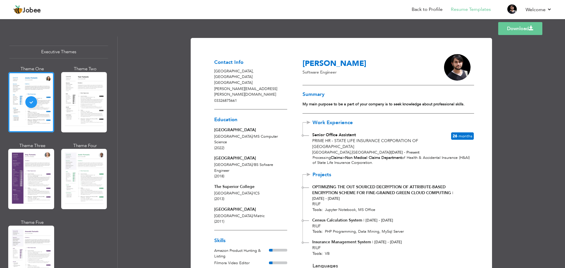
click at [507, 32] on link "Download" at bounding box center [520, 28] width 44 height 13
click at [516, 41] on link "Log off" at bounding box center [525, 40] width 53 height 13
